Goal: Information Seeking & Learning: Check status

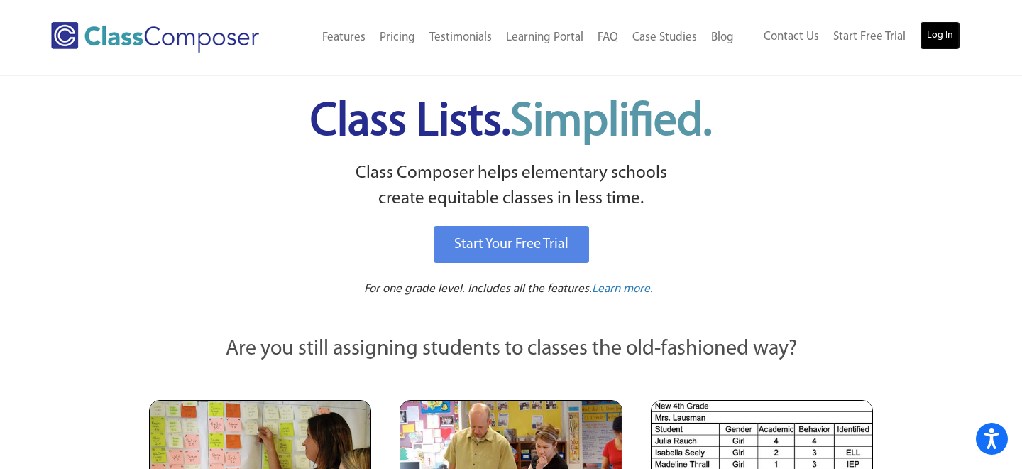
click at [946, 40] on link "Log In" at bounding box center [940, 35] width 40 height 28
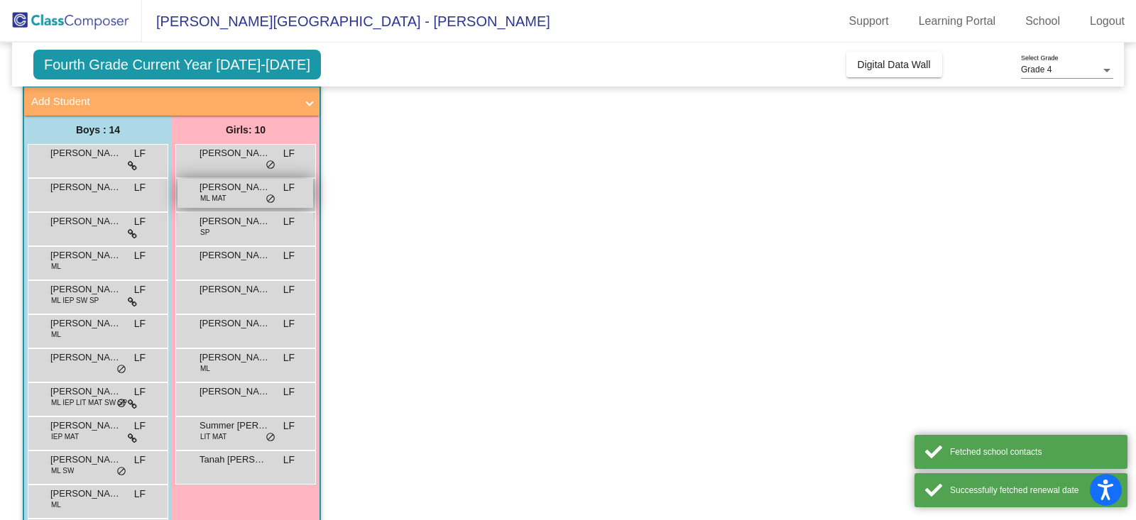
scroll to position [85, 0]
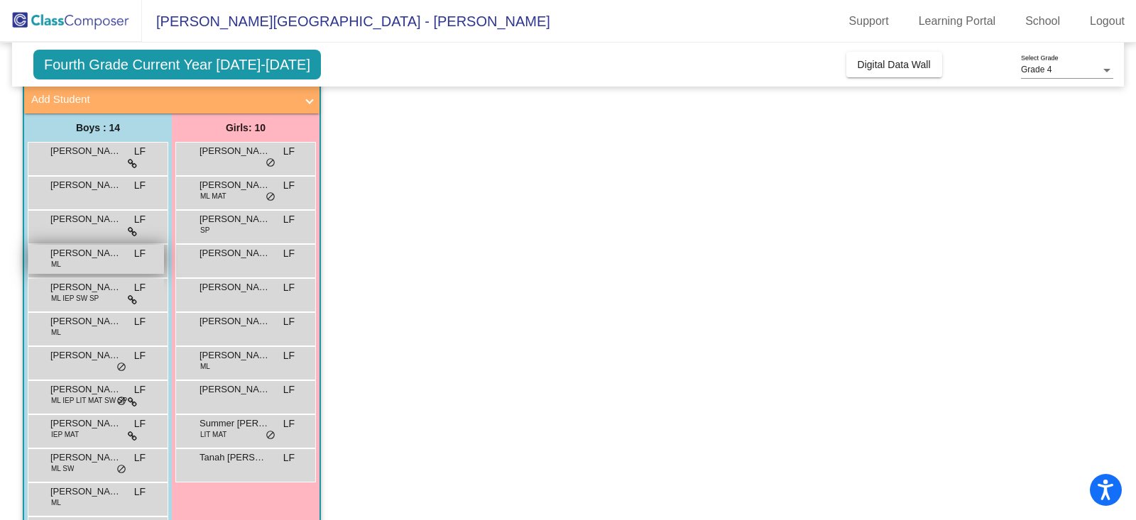
click at [138, 257] on span "LF" at bounding box center [139, 253] width 11 height 15
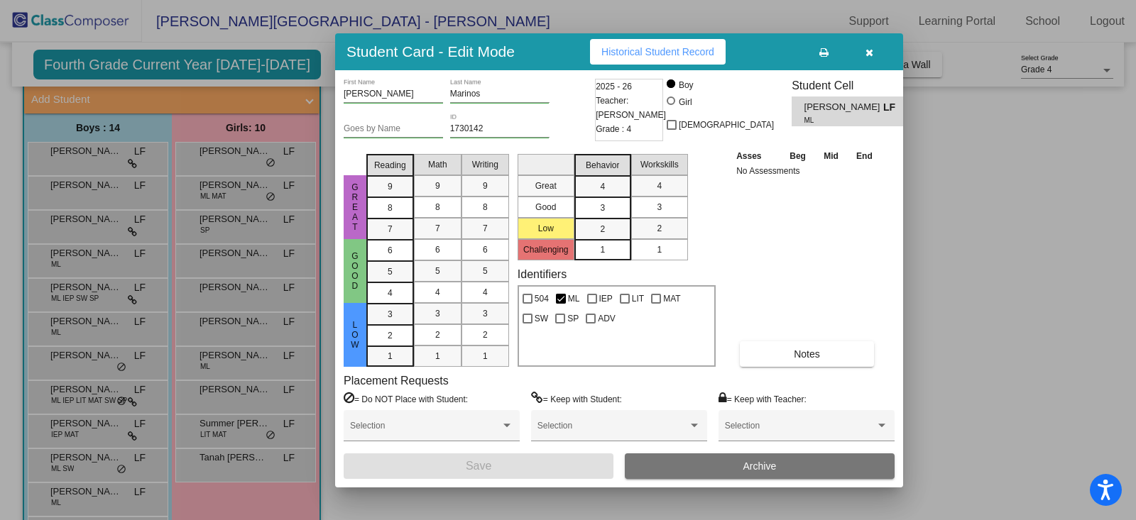
click at [678, 40] on button "Historical Student Record" at bounding box center [658, 52] width 136 height 26
click at [865, 53] on icon "button" at bounding box center [869, 53] width 8 height 10
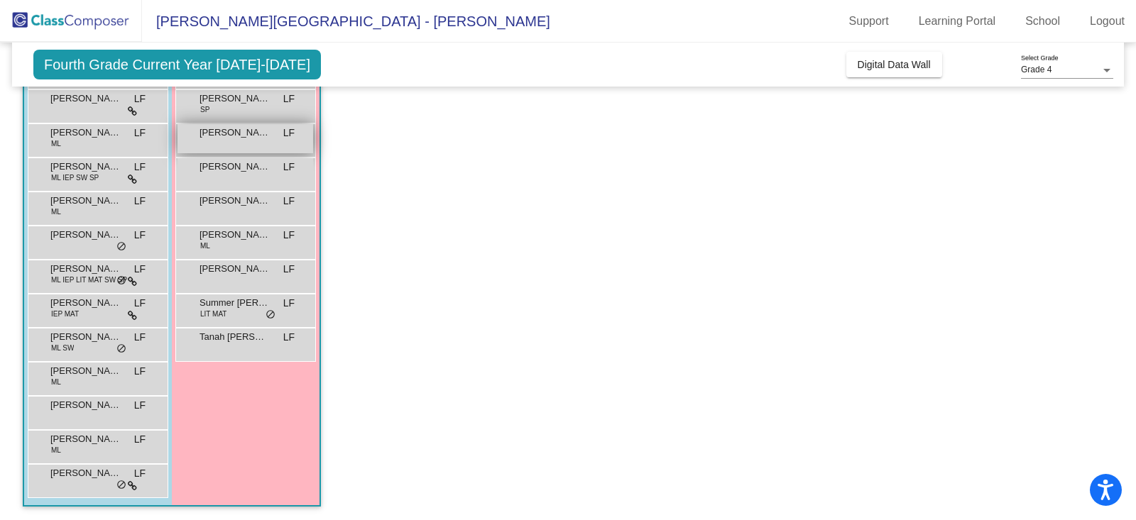
scroll to position [0, 0]
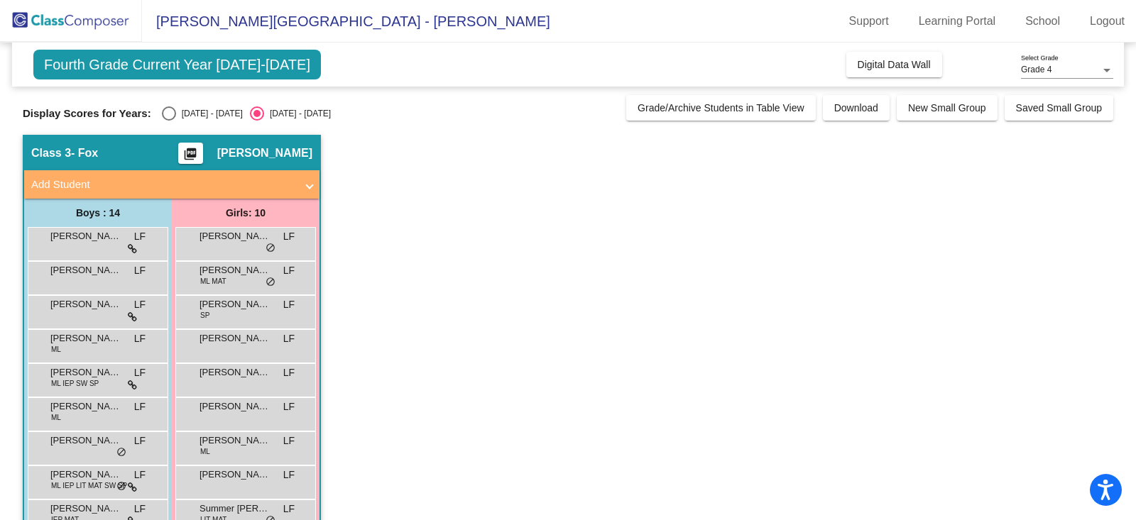
click at [168, 103] on div "Display Scores for Years: 2024 - 2025 2025 - 2026 Grade/Archive Students in Tab…" at bounding box center [568, 108] width 1090 height 26
click at [169, 114] on div "Select an option" at bounding box center [169, 113] width 14 height 14
click at [169, 121] on input "2024 - 2025" at bounding box center [168, 121] width 1 height 1
radio input "true"
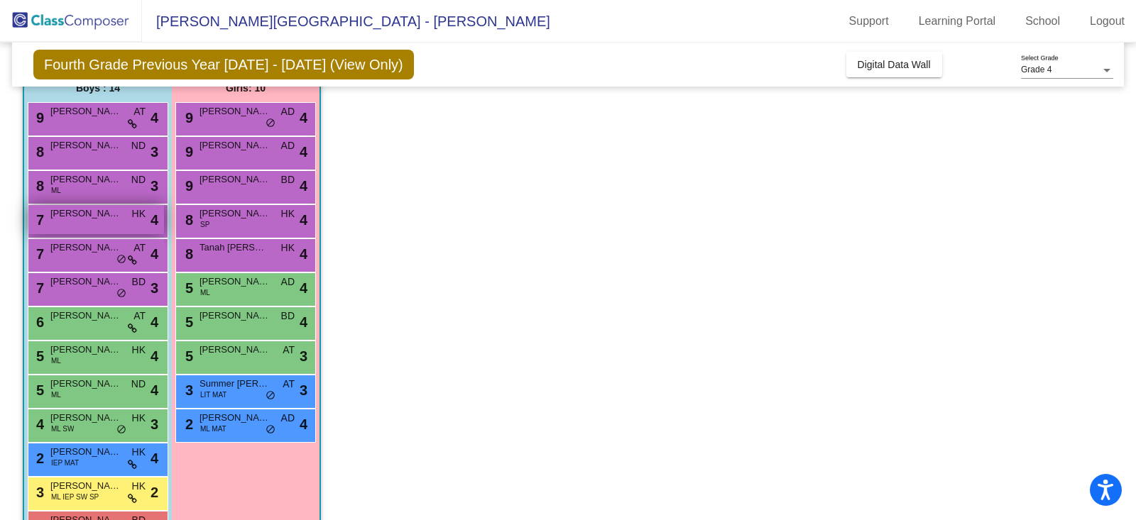
scroll to position [114, 0]
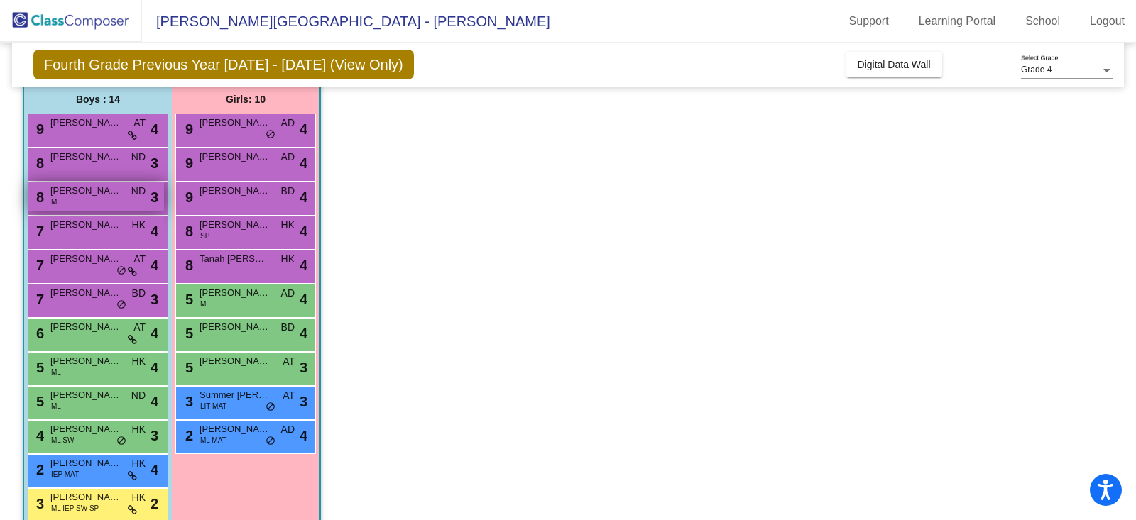
click at [123, 205] on div "8 Viaan Jain ML ND lock do_not_disturb_alt 3" at bounding box center [96, 196] width 136 height 29
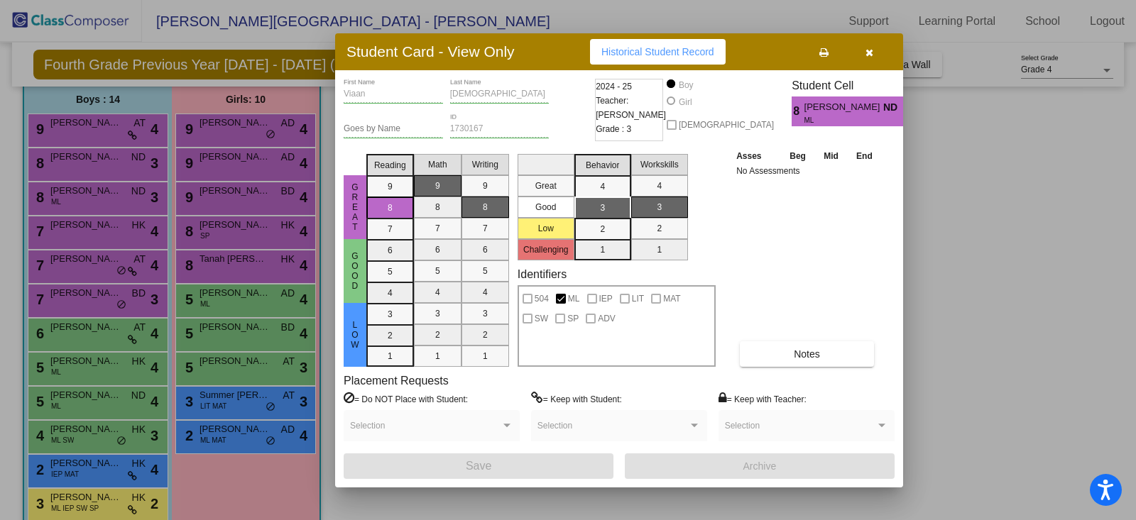
click at [870, 51] on icon "button" at bounding box center [869, 53] width 8 height 10
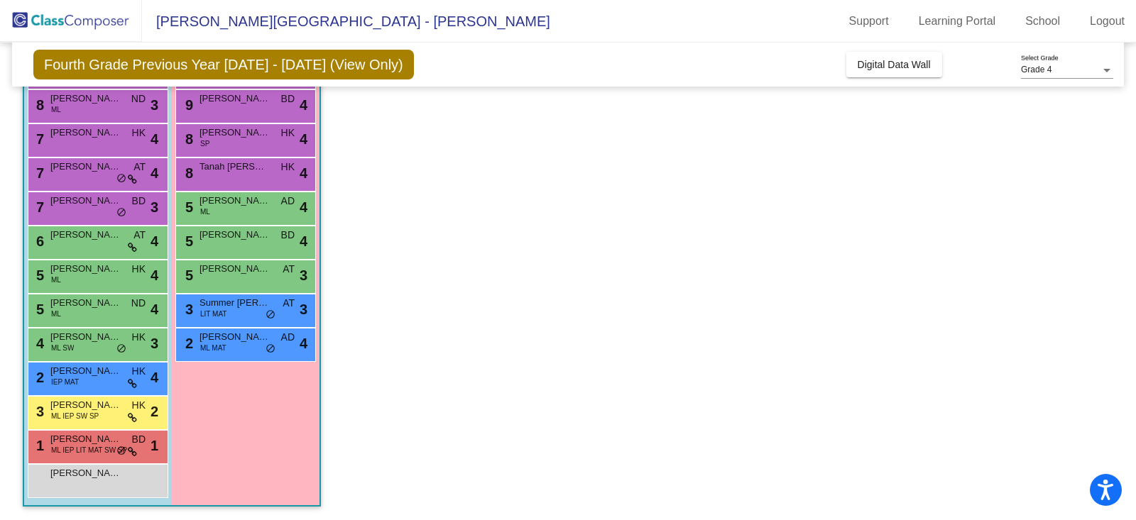
scroll to position [0, 0]
